Goal: Navigation & Orientation: Find specific page/section

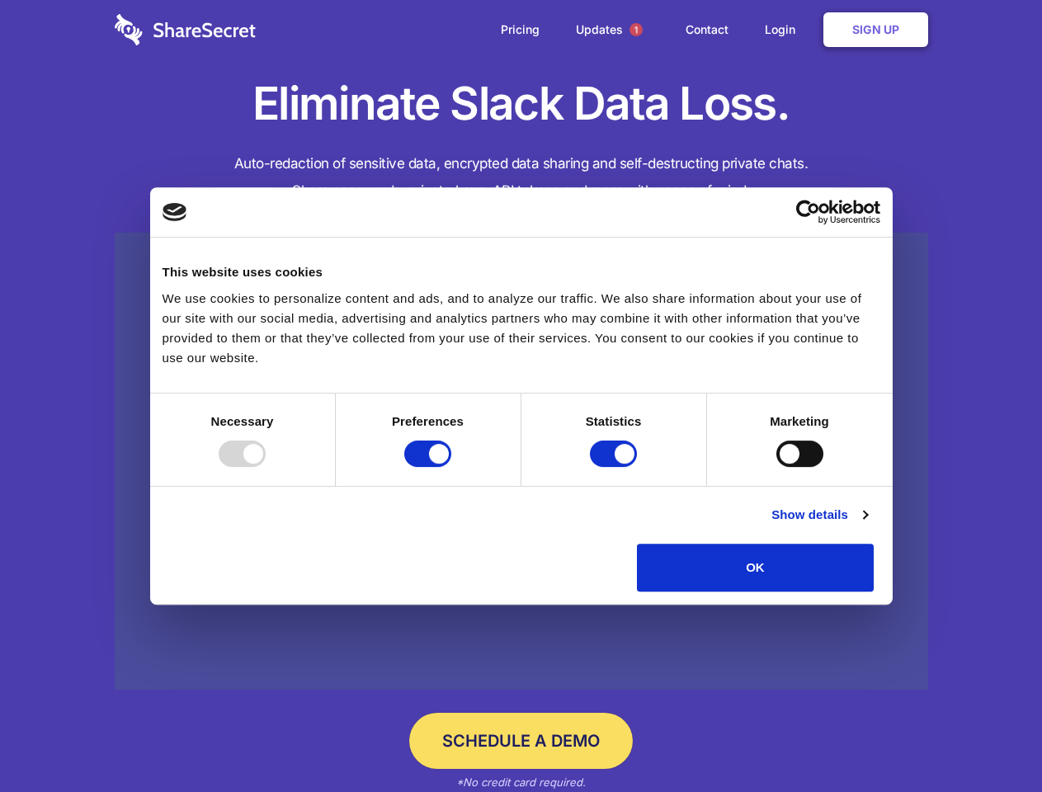
click at [266, 467] on div at bounding box center [242, 454] width 47 height 26
click at [451, 467] on input "Preferences" at bounding box center [427, 454] width 47 height 26
checkbox input "false"
click at [616, 467] on input "Statistics" at bounding box center [613, 454] width 47 height 26
checkbox input "false"
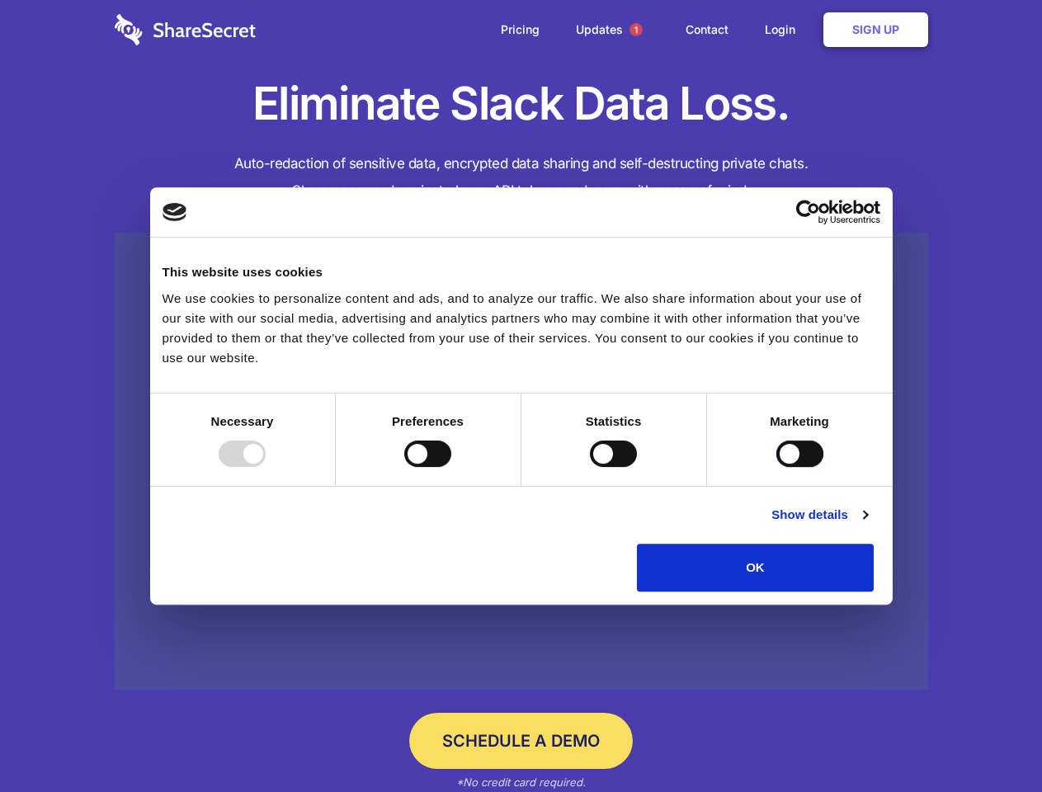
click at [777, 467] on input "Marketing" at bounding box center [800, 454] width 47 height 26
checkbox input "true"
click at [867, 525] on link "Show details" at bounding box center [820, 515] width 96 height 20
click at [0, 0] on li "Necessary 7 Necessary cookies help make a website usable by enabling basic func…" at bounding box center [0, 0] width 0 height 0
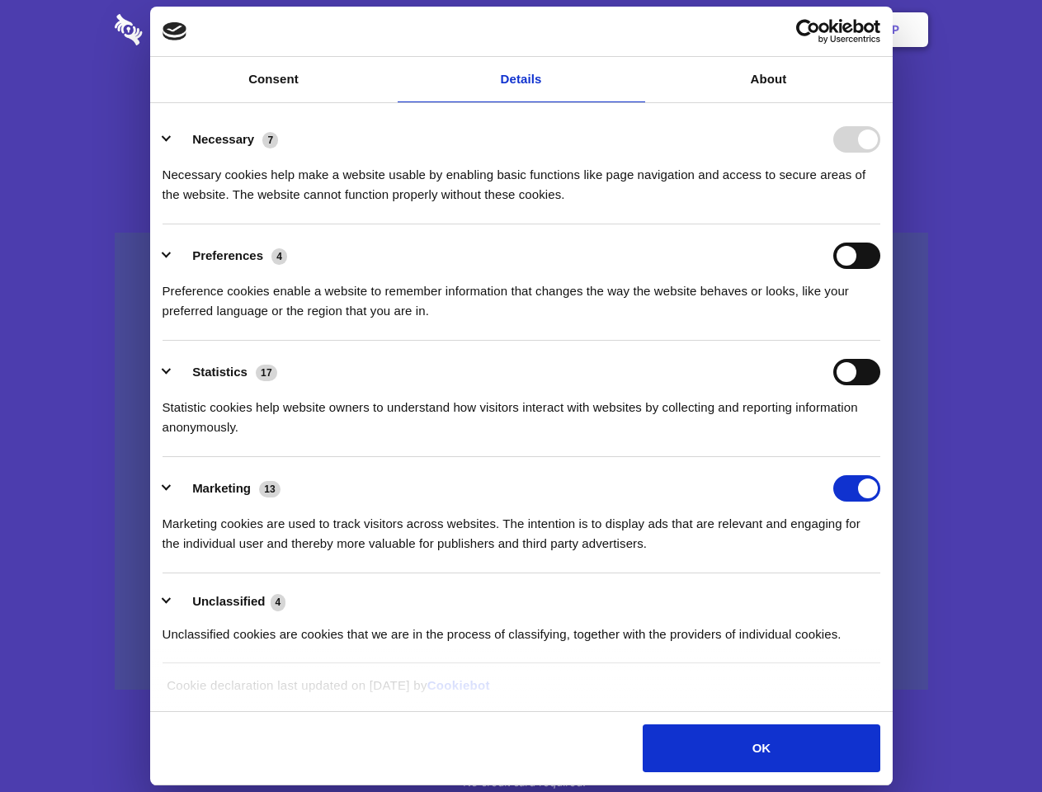
click at [636, 30] on span "1" at bounding box center [636, 29] width 13 height 13
